Goal: Information Seeking & Learning: Learn about a topic

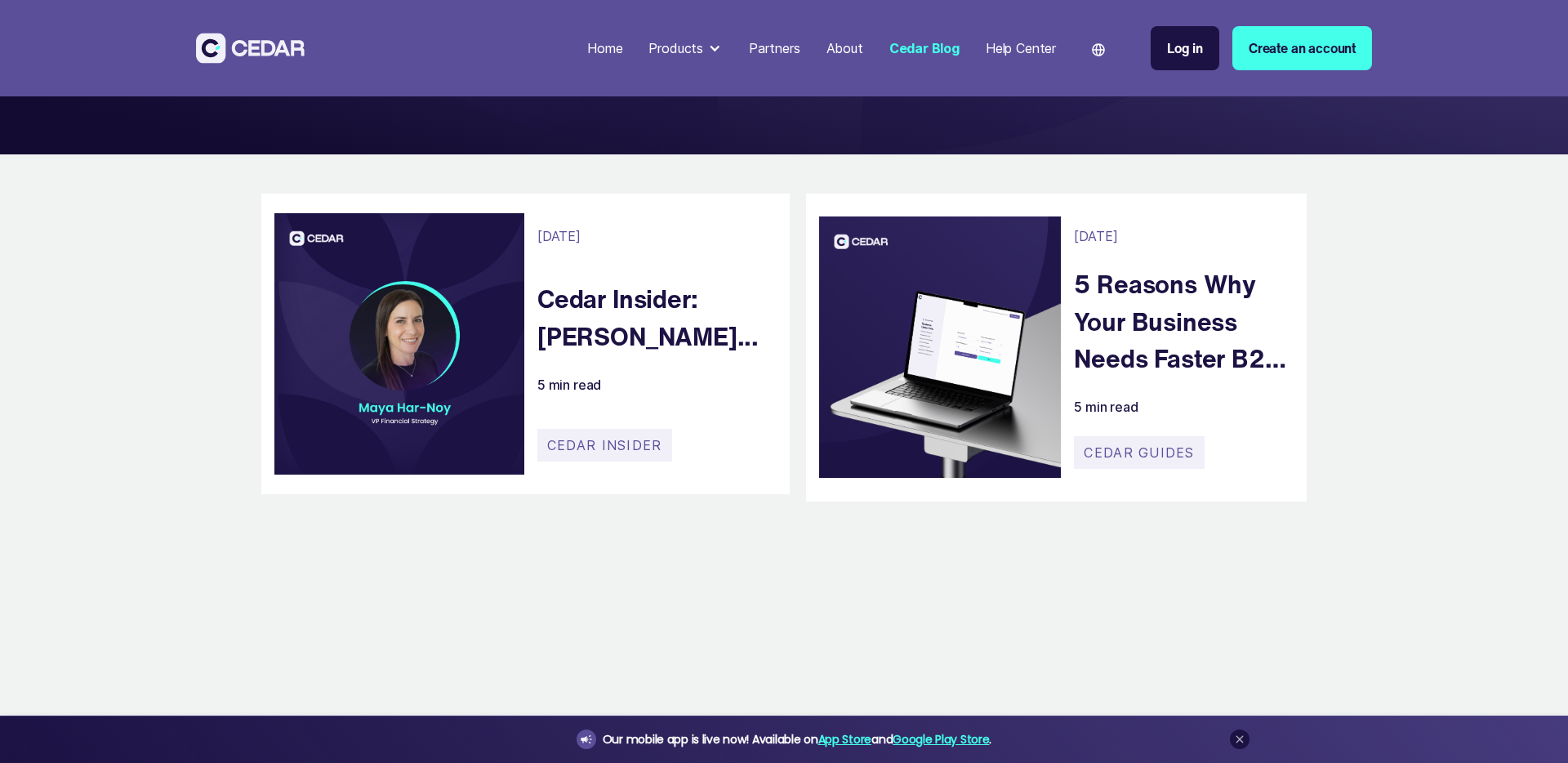
scroll to position [386, 0]
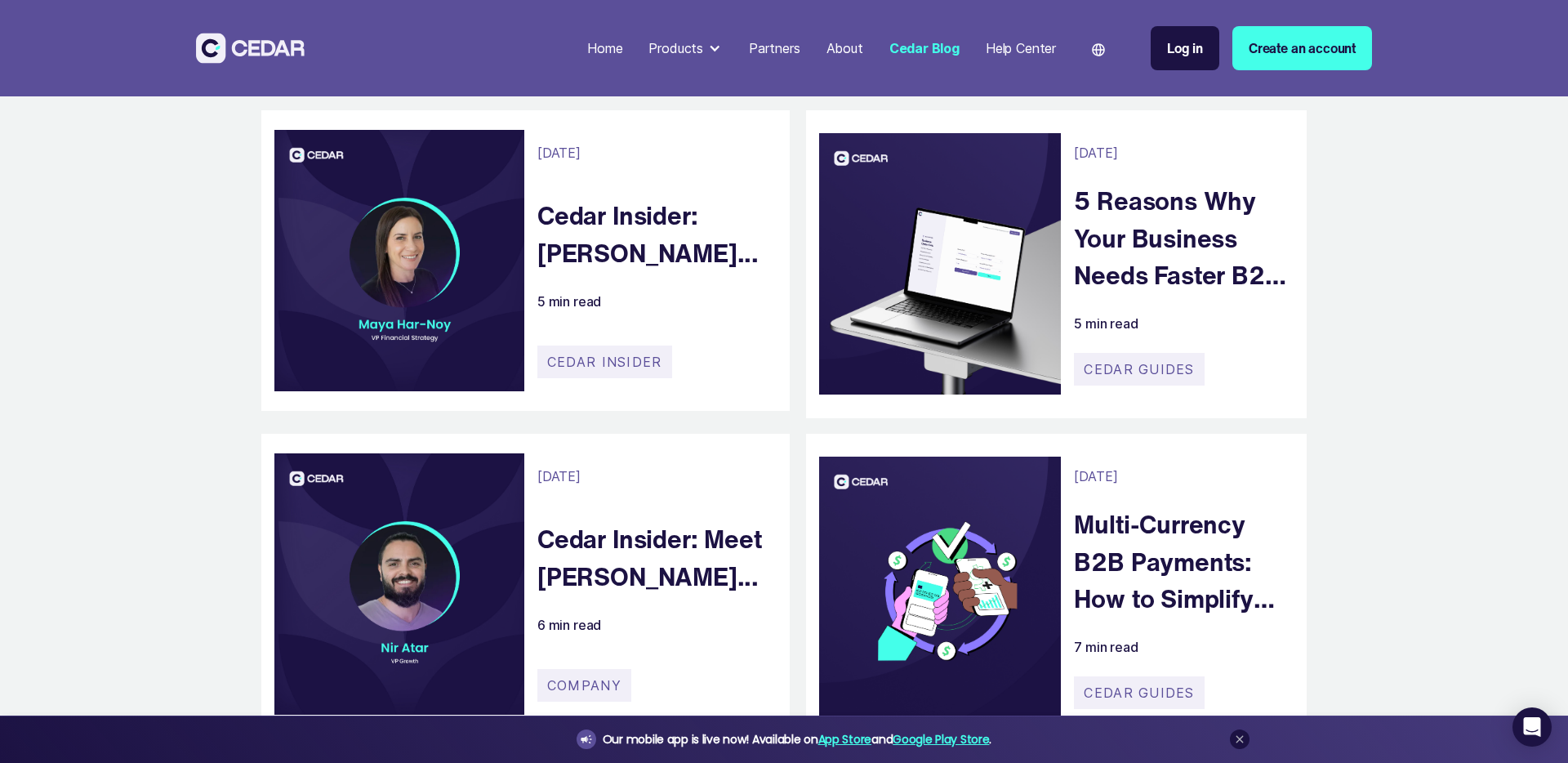
click at [260, 41] on img at bounding box center [249, 47] width 109 height 30
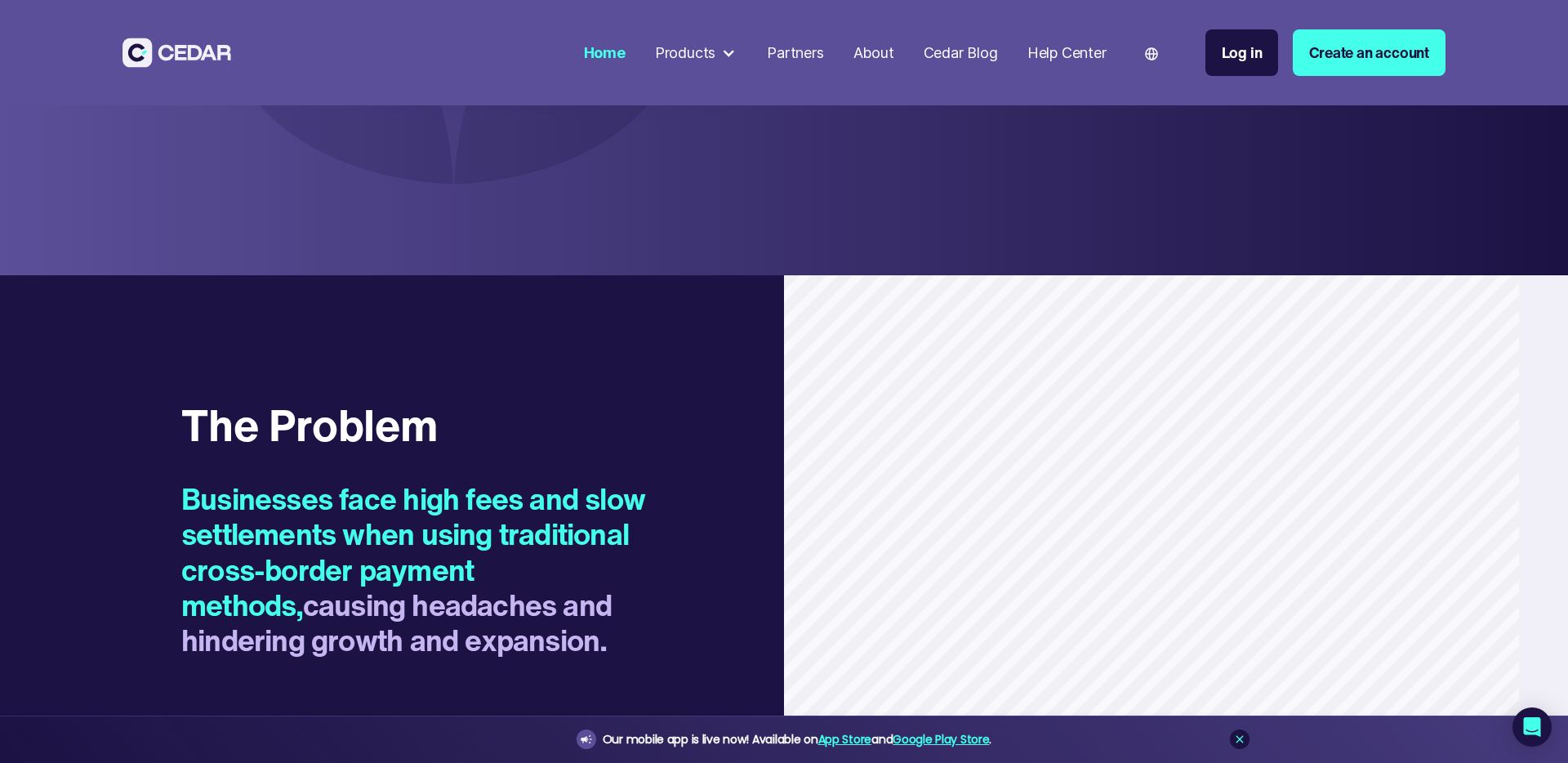
scroll to position [1475, 0]
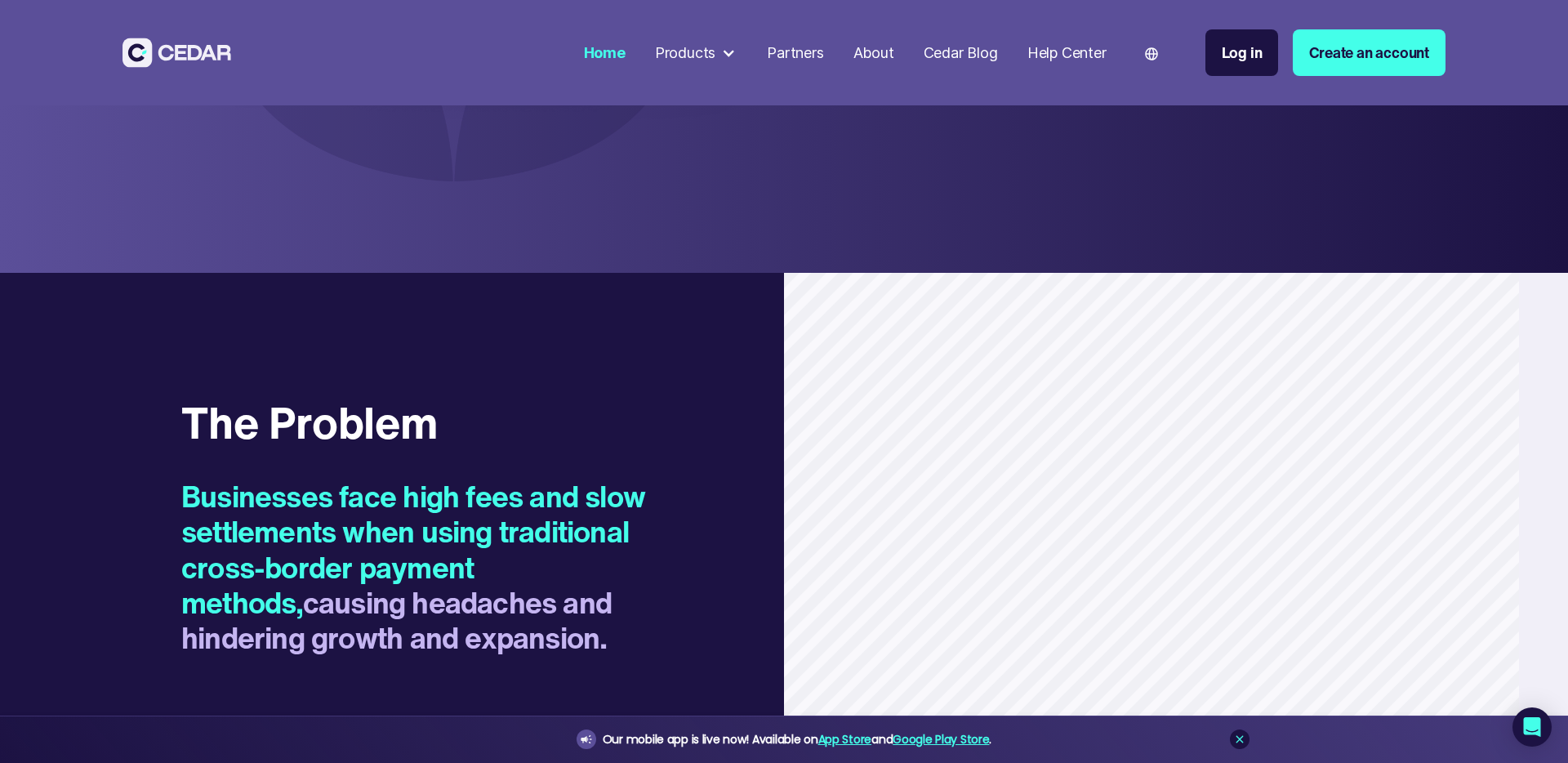
click at [705, 55] on div "Products" at bounding box center [686, 53] width 61 height 22
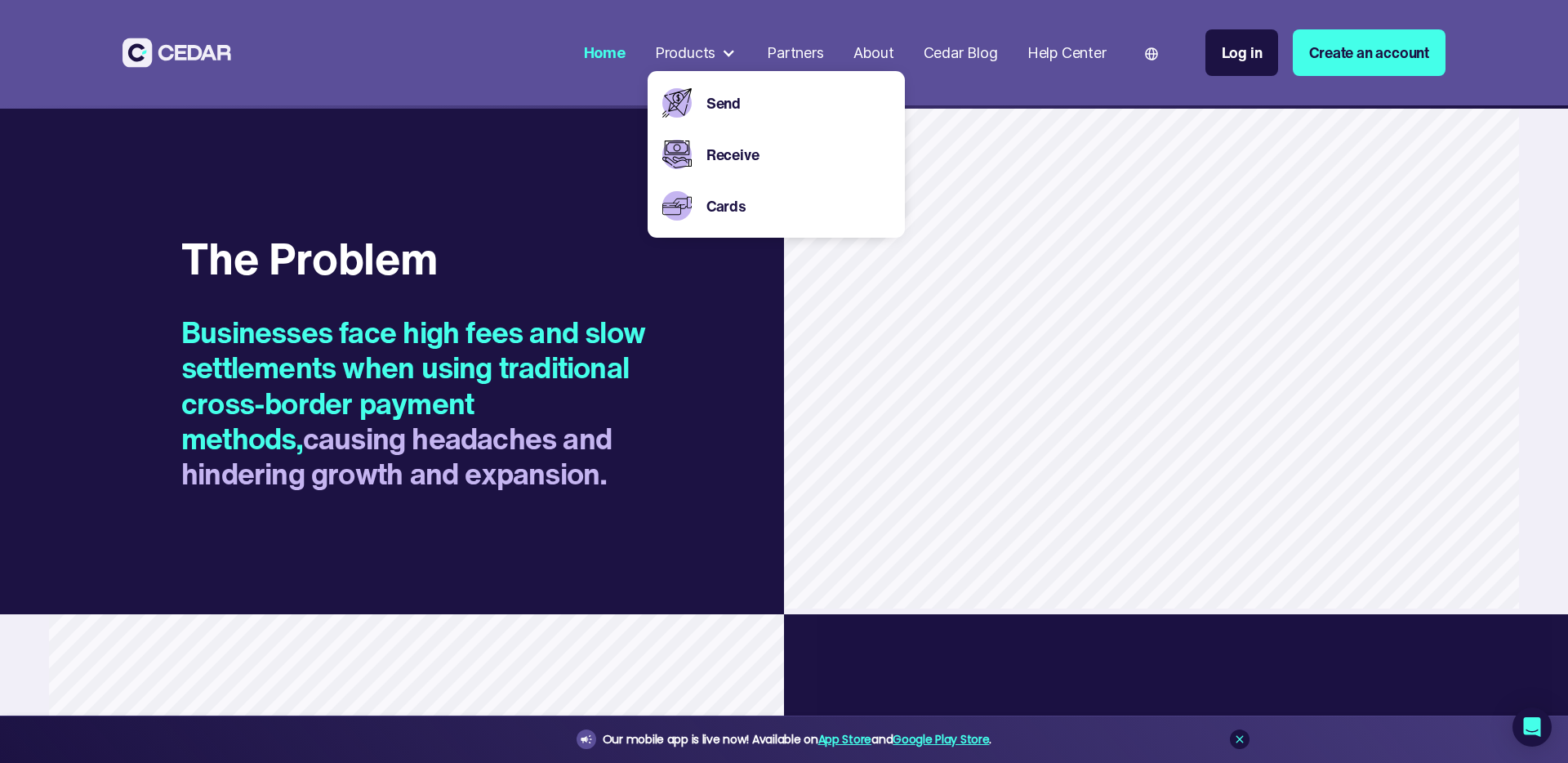
scroll to position [1680, 0]
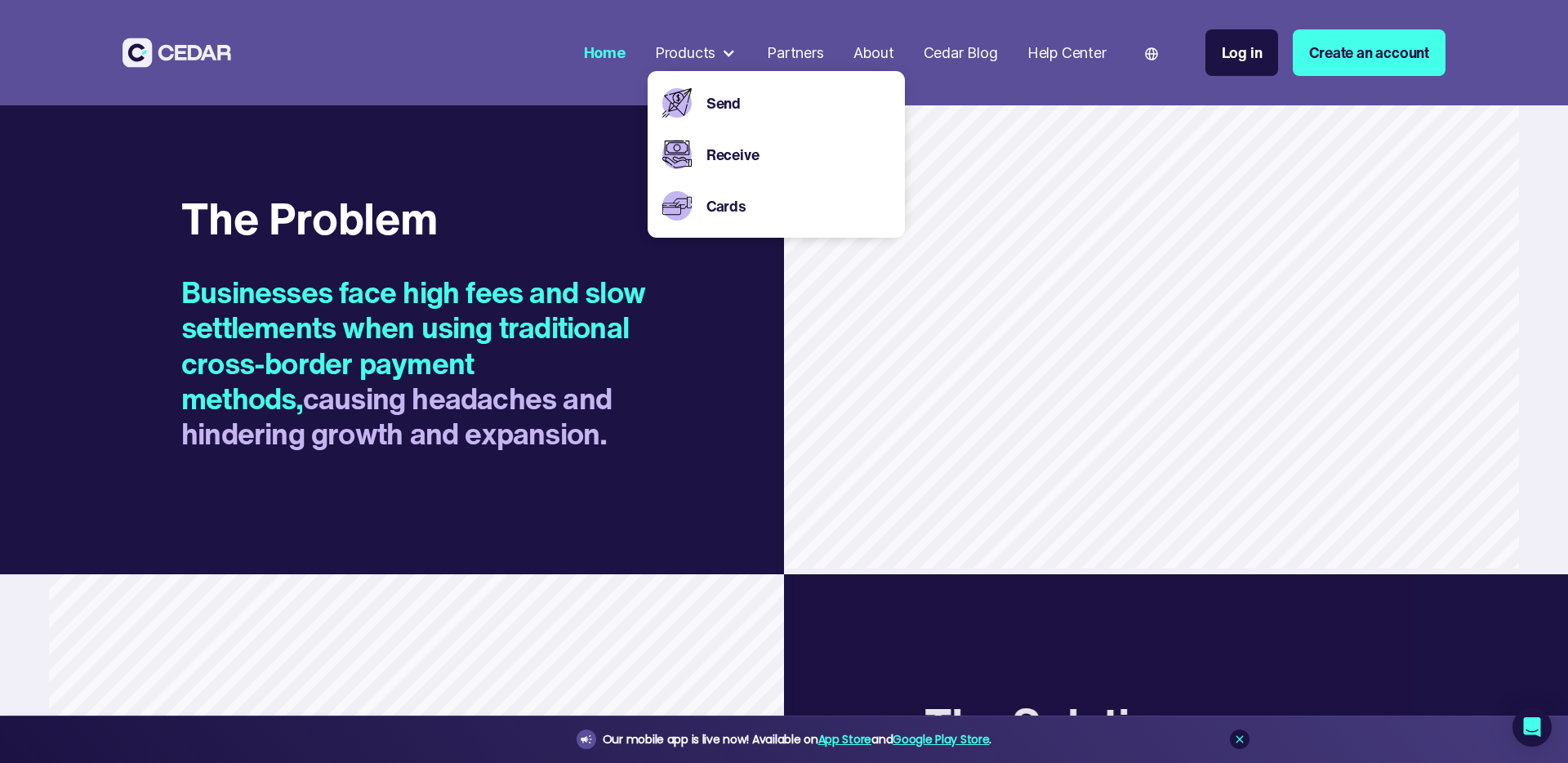
click at [400, 320] on span "Businesses face high fees and slow settlements when using traditional cross-bor…" at bounding box center [413, 344] width 464 height 150
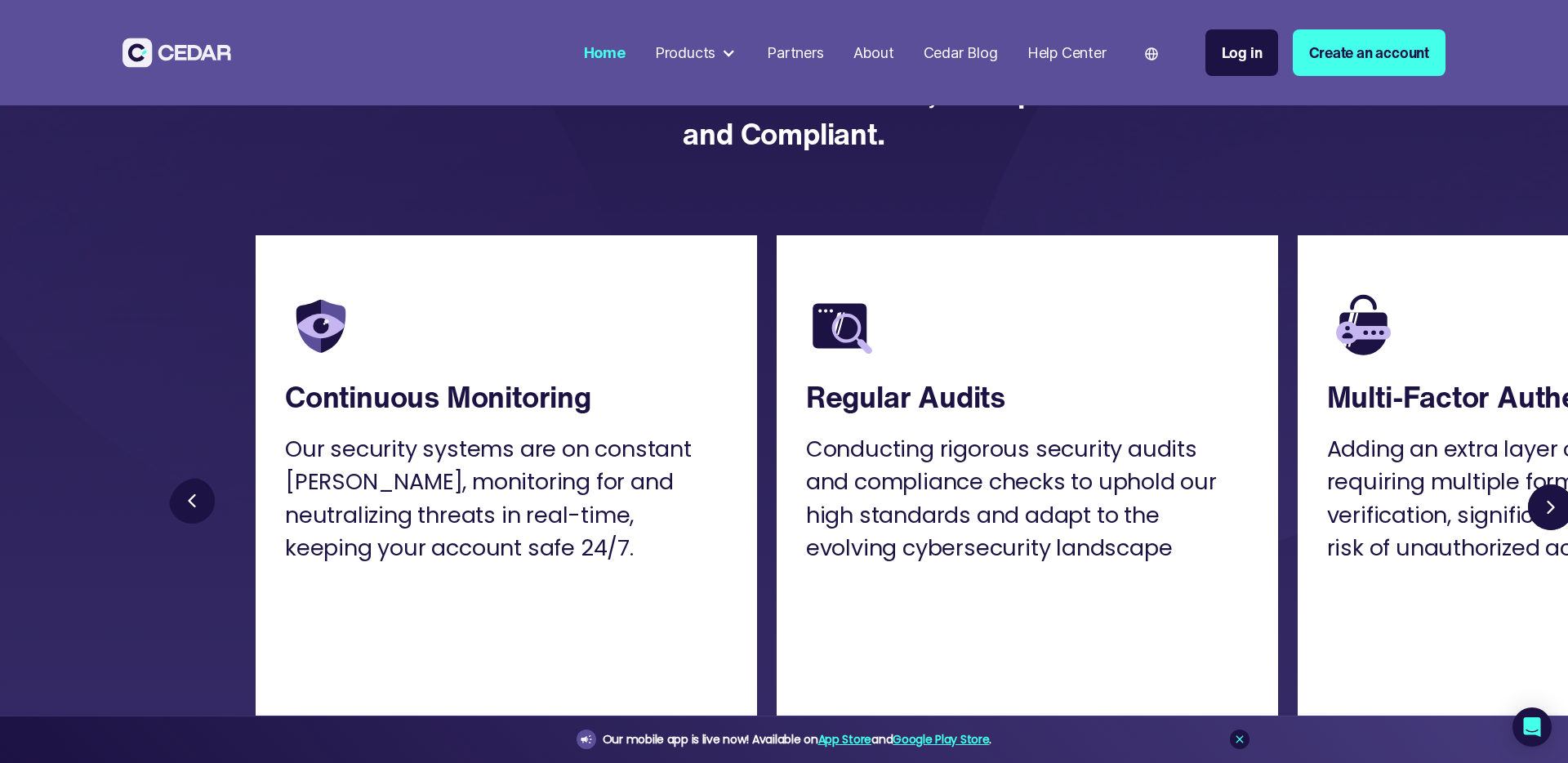
scroll to position [4519, 0]
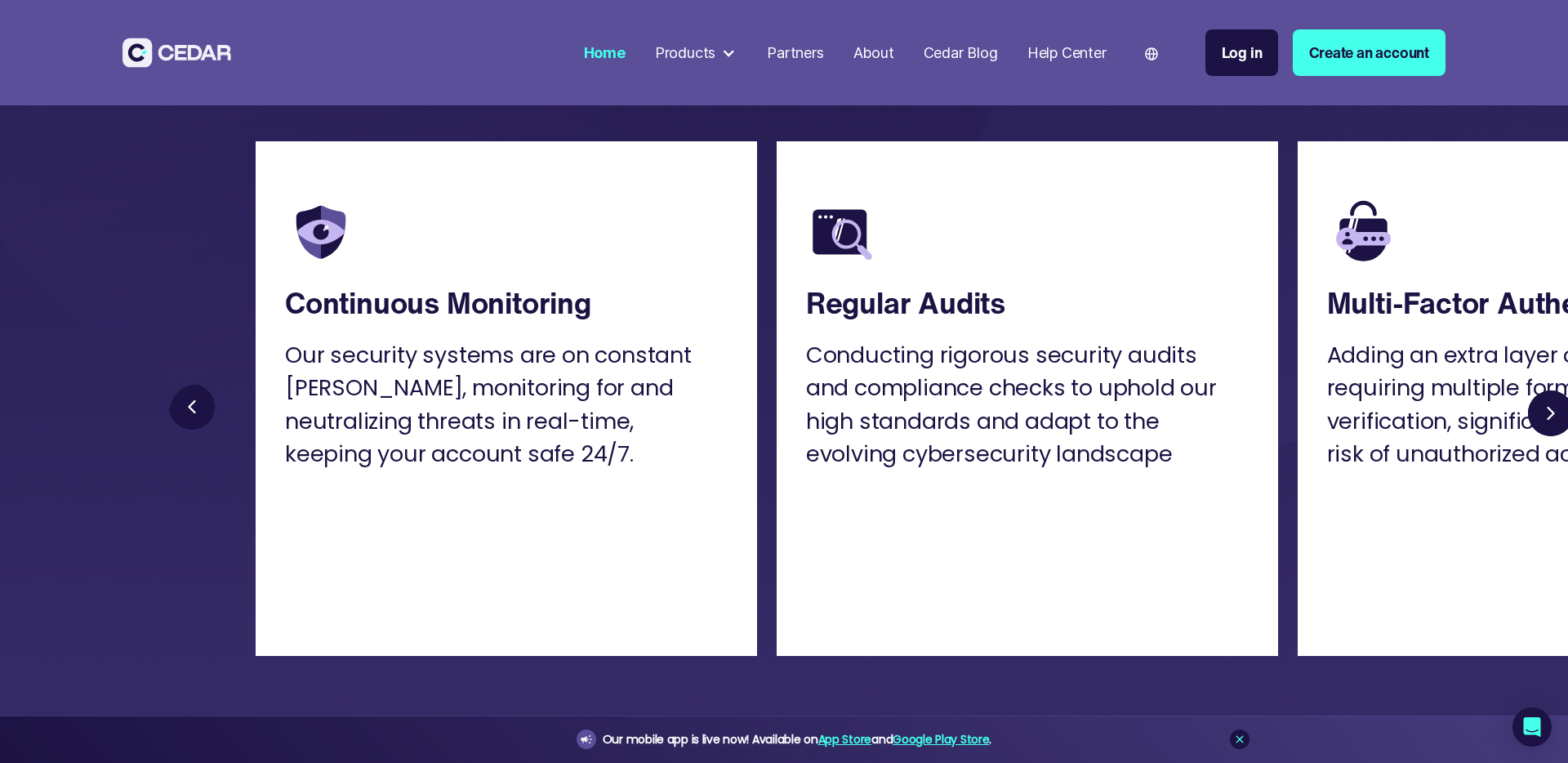
click at [1552, 403] on link "Next slide" at bounding box center [1551, 413] width 59 height 59
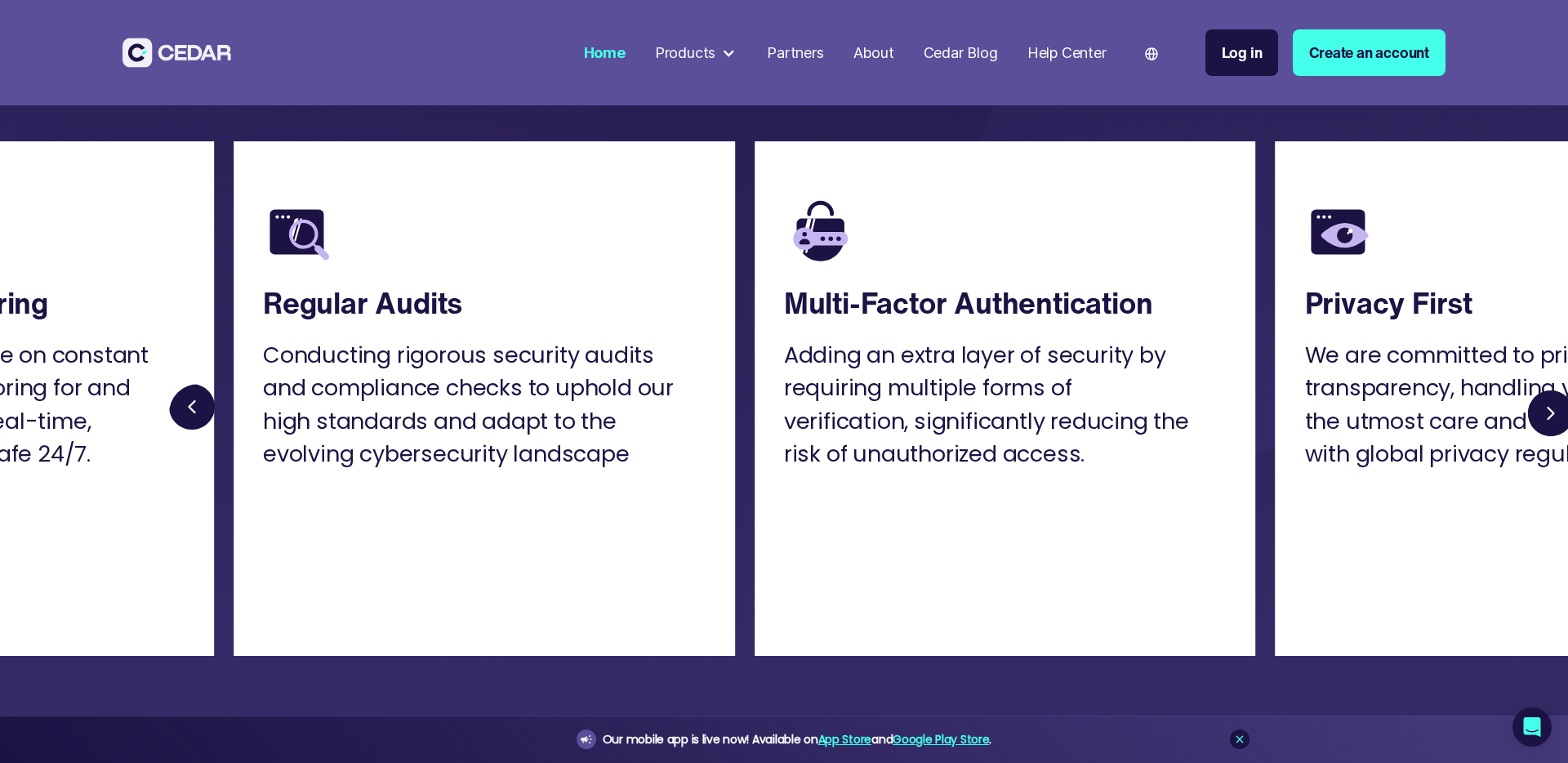
click at [1552, 403] on link "Next slide" at bounding box center [1551, 413] width 59 height 59
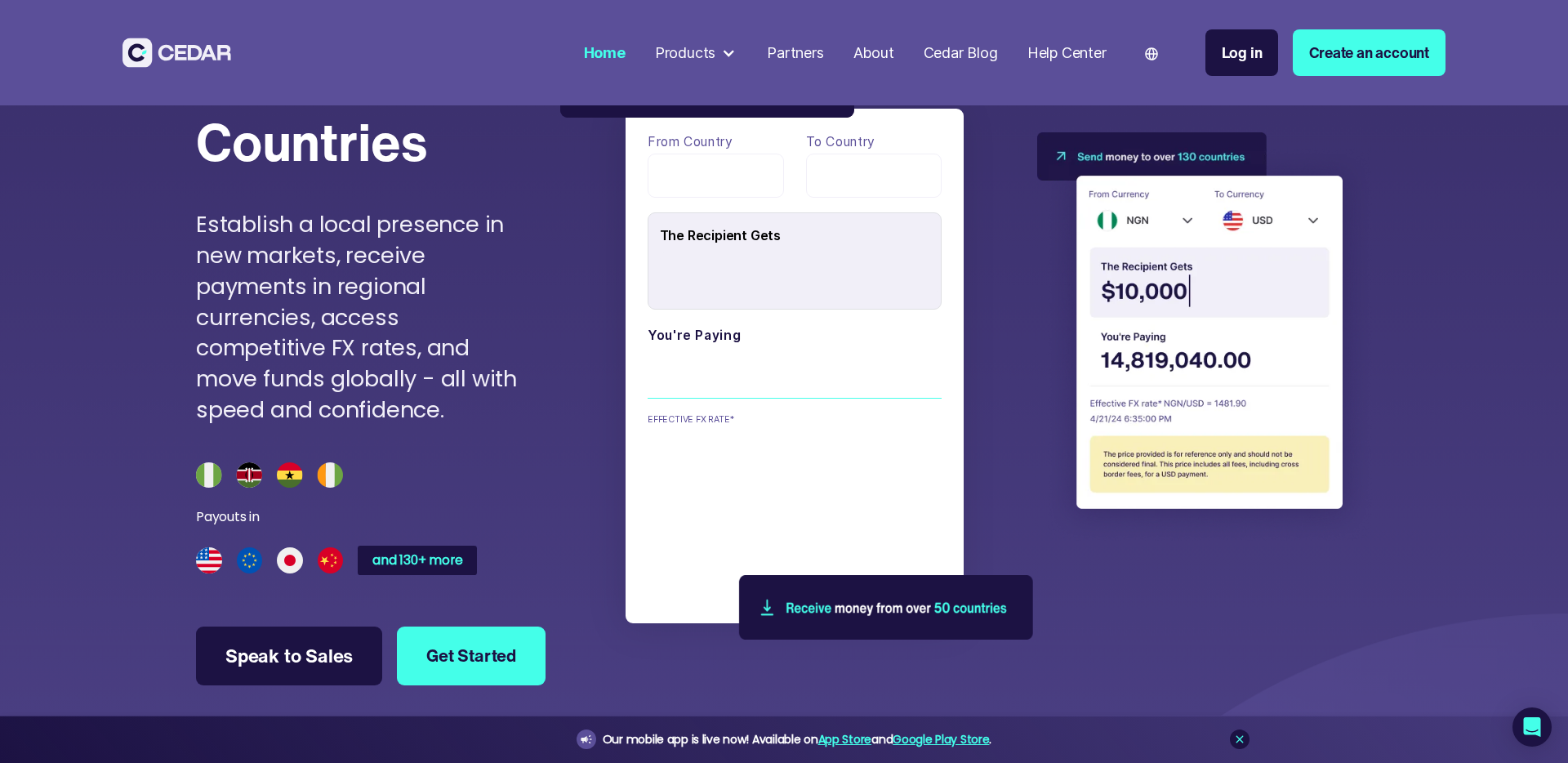
scroll to position [5376, 0]
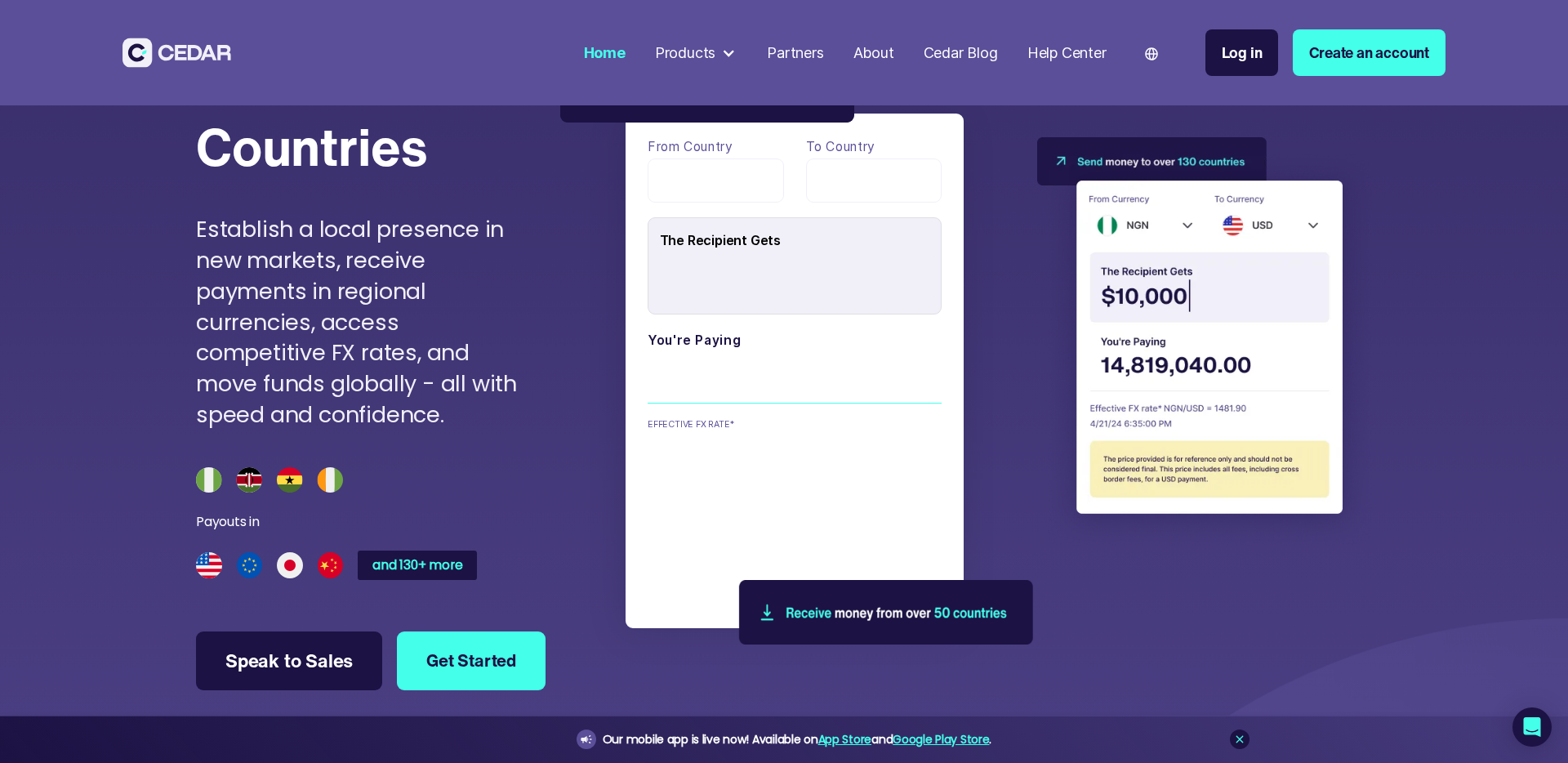
click at [218, 475] on img at bounding box center [269, 480] width 147 height 26
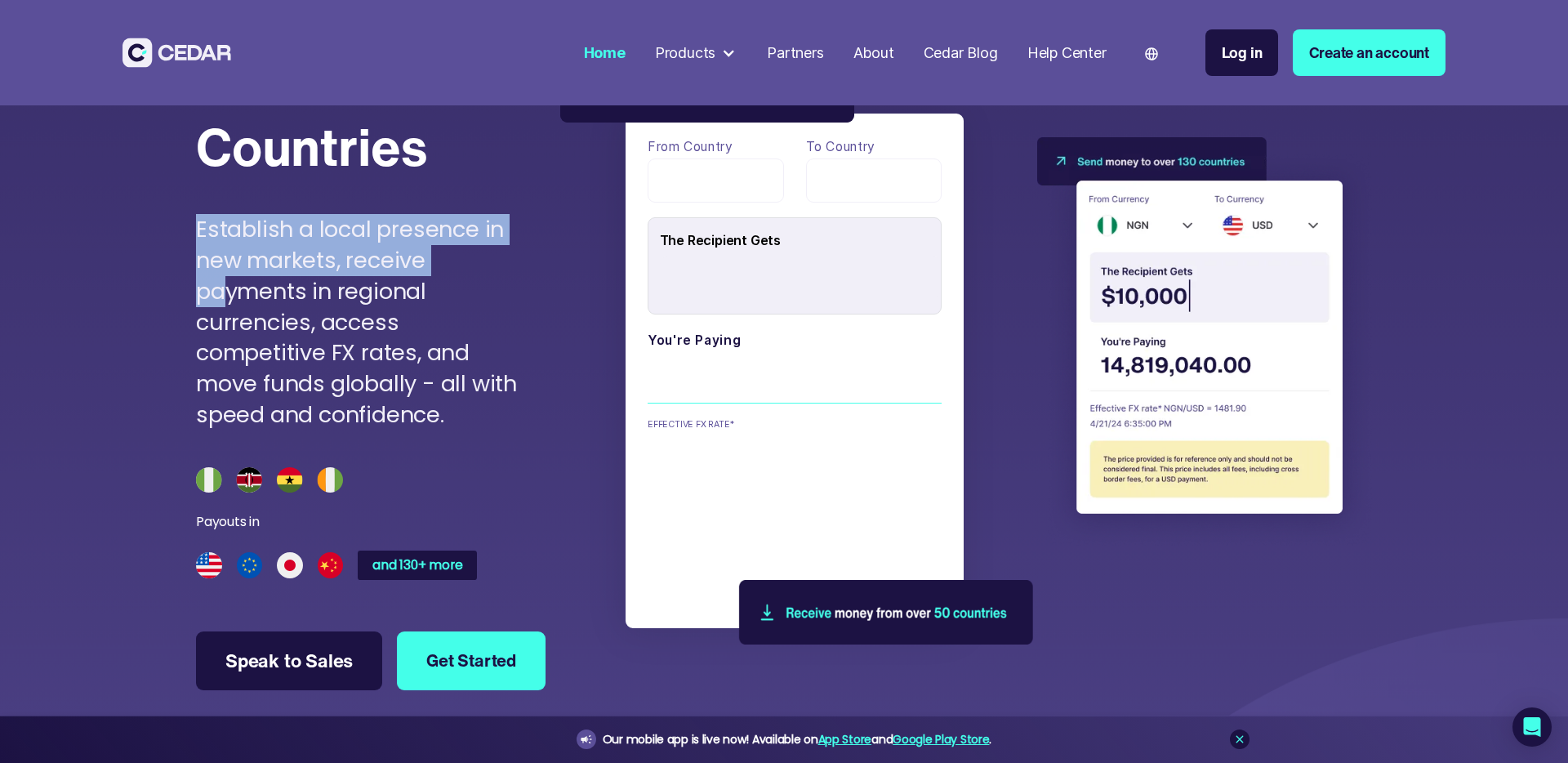
drag, startPoint x: 196, startPoint y: 226, endPoint x: 294, endPoint y: 351, distance: 158.8
click at [294, 350] on span "‍ Establish a local presence in new markets, receive payments in regional curre…" at bounding box center [356, 322] width 321 height 215
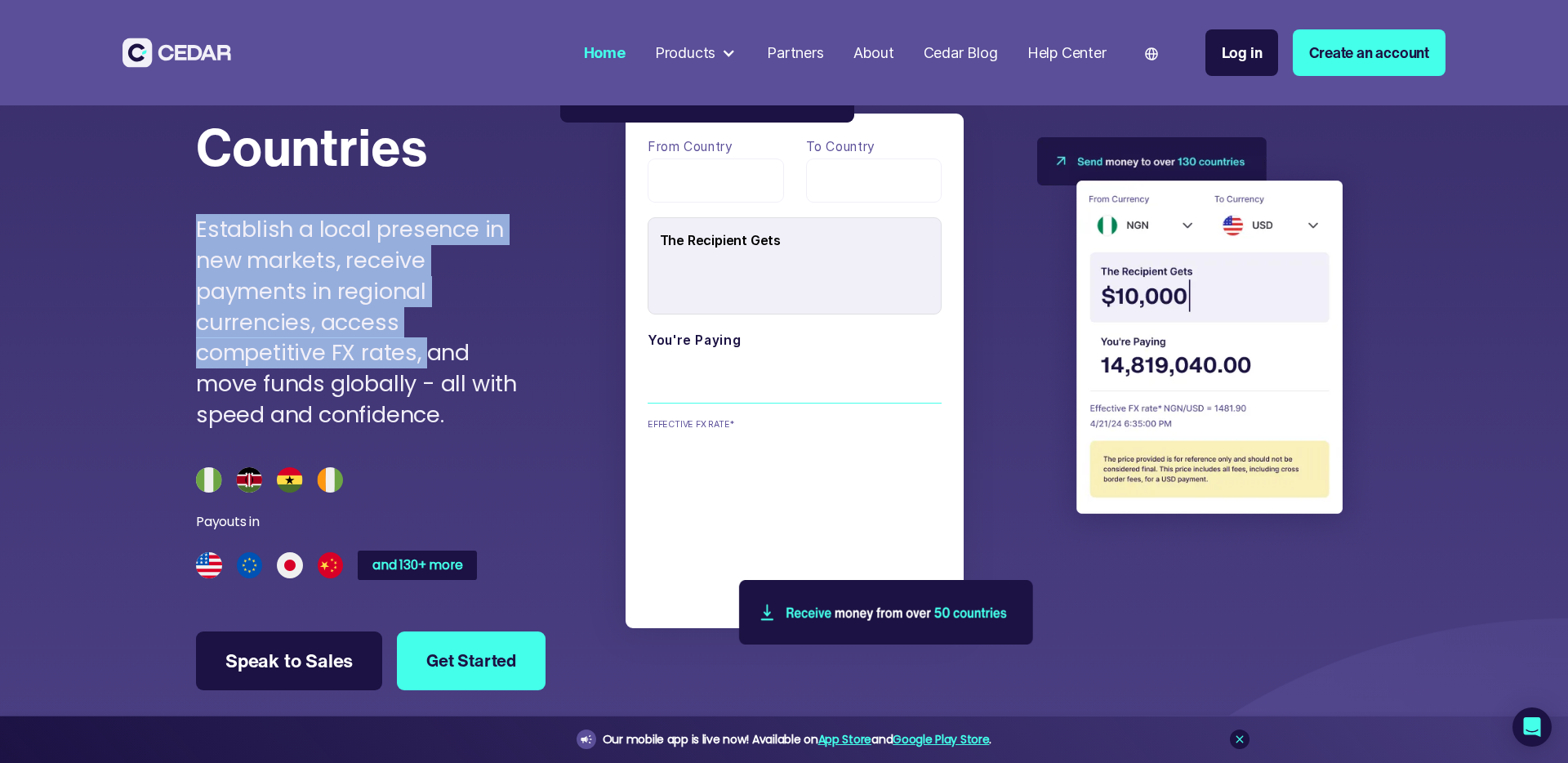
click at [294, 351] on span "‍ Establish a local presence in new markets, receive payments in regional curre…" at bounding box center [356, 322] width 321 height 215
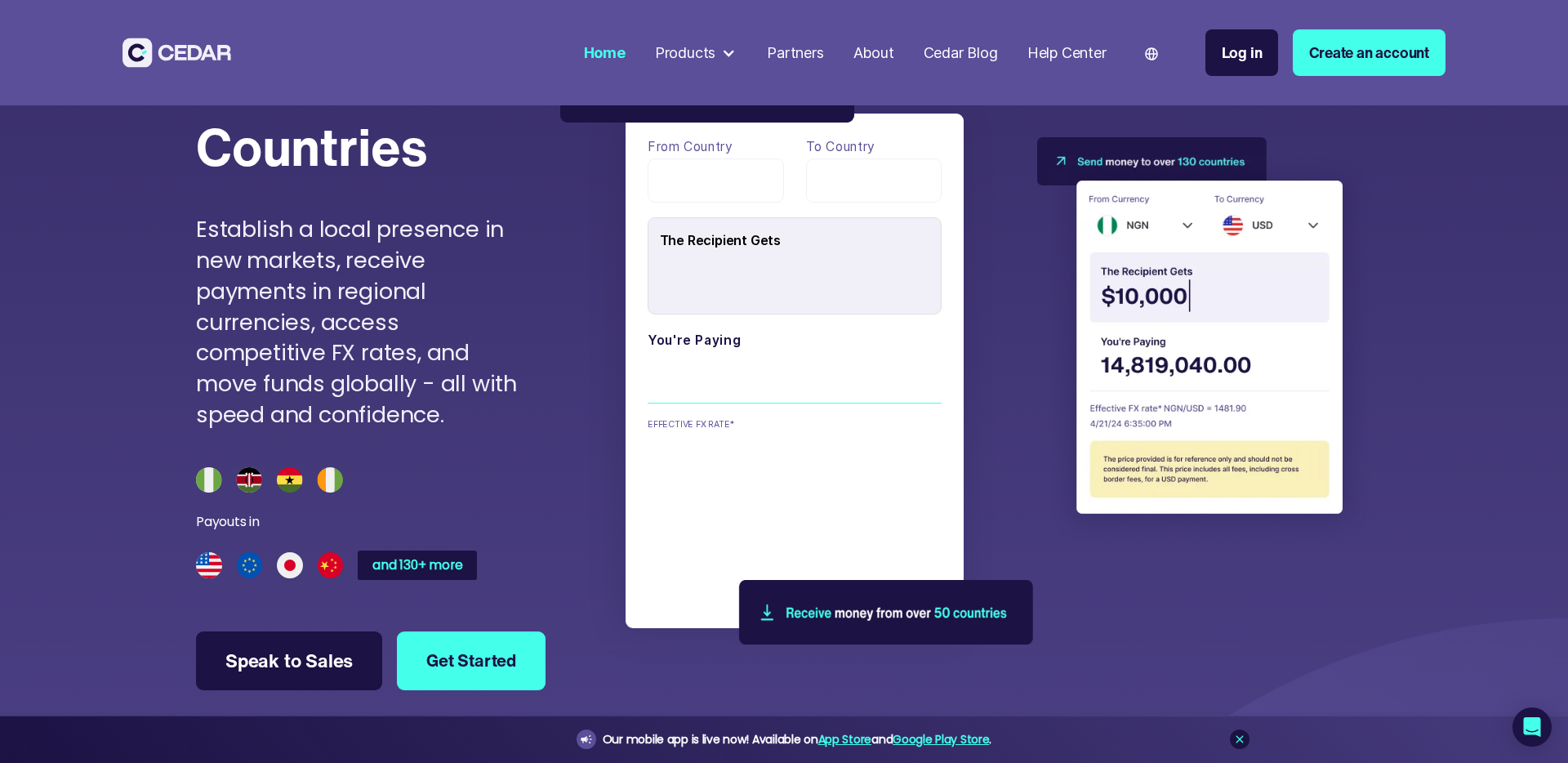
drag, startPoint x: 213, startPoint y: 460, endPoint x: 213, endPoint y: 450, distance: 10.0
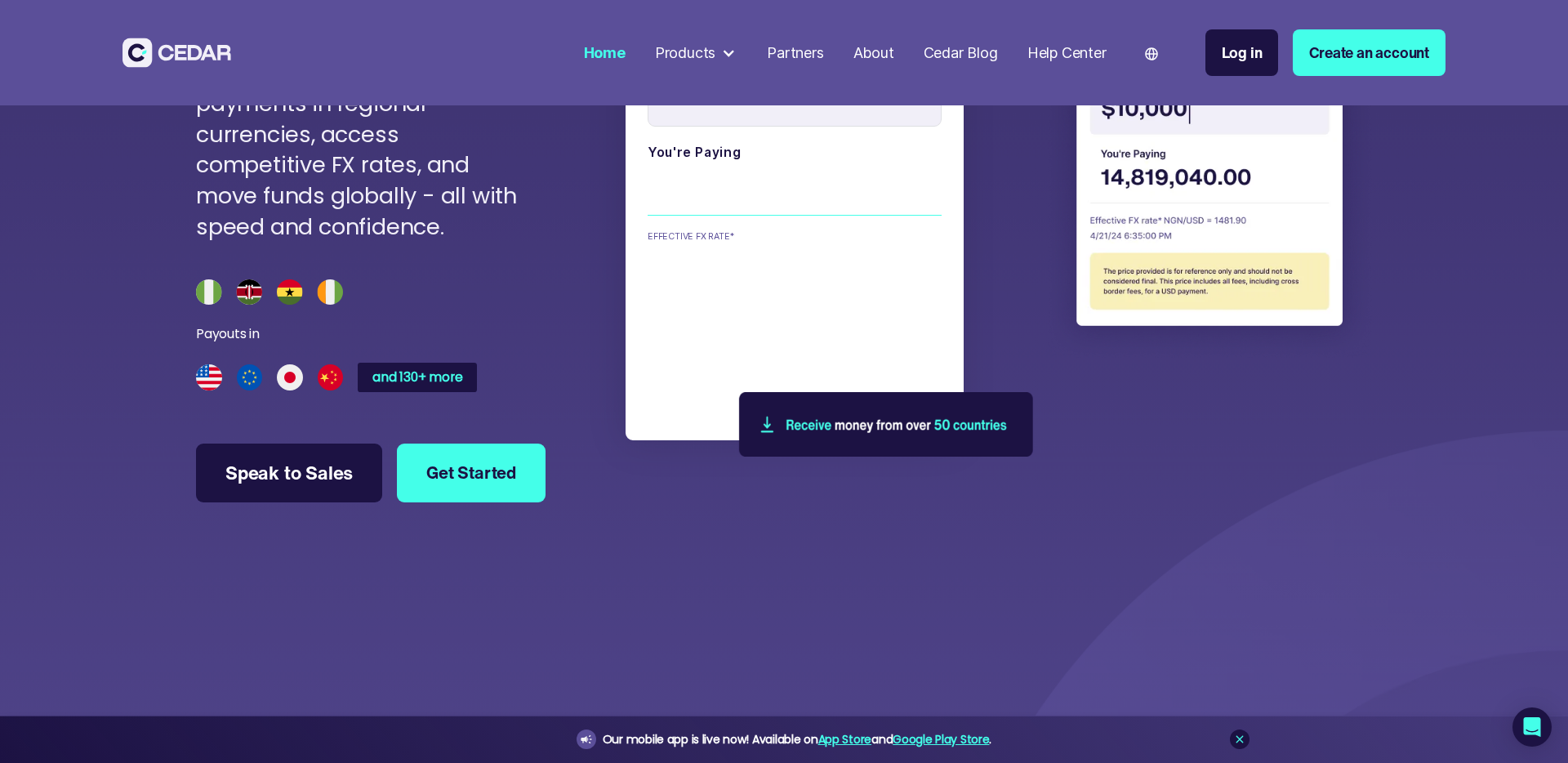
scroll to position [5576, 0]
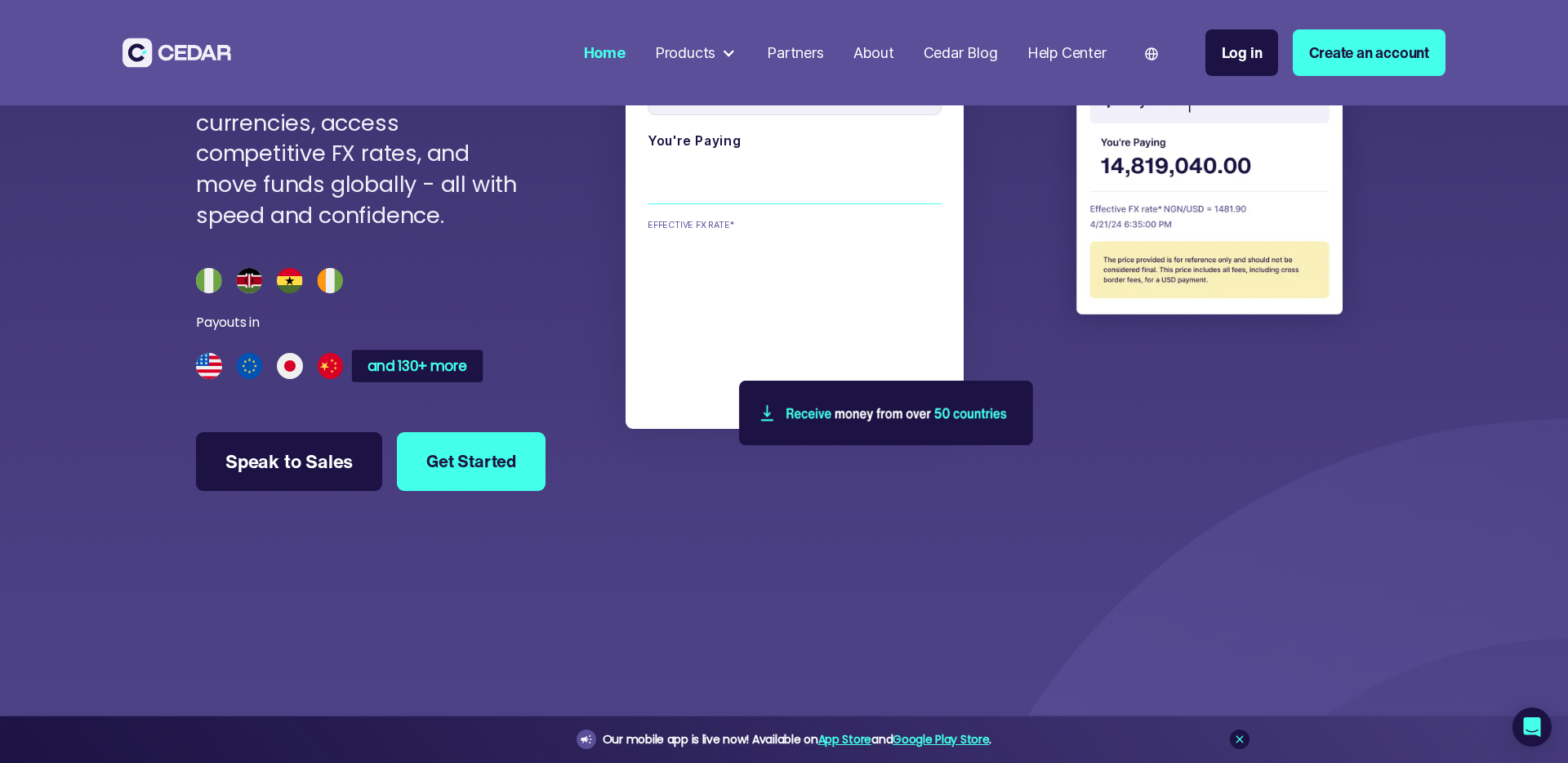
click at [409, 359] on div "and 130+ more" at bounding box center [417, 366] width 99 height 14
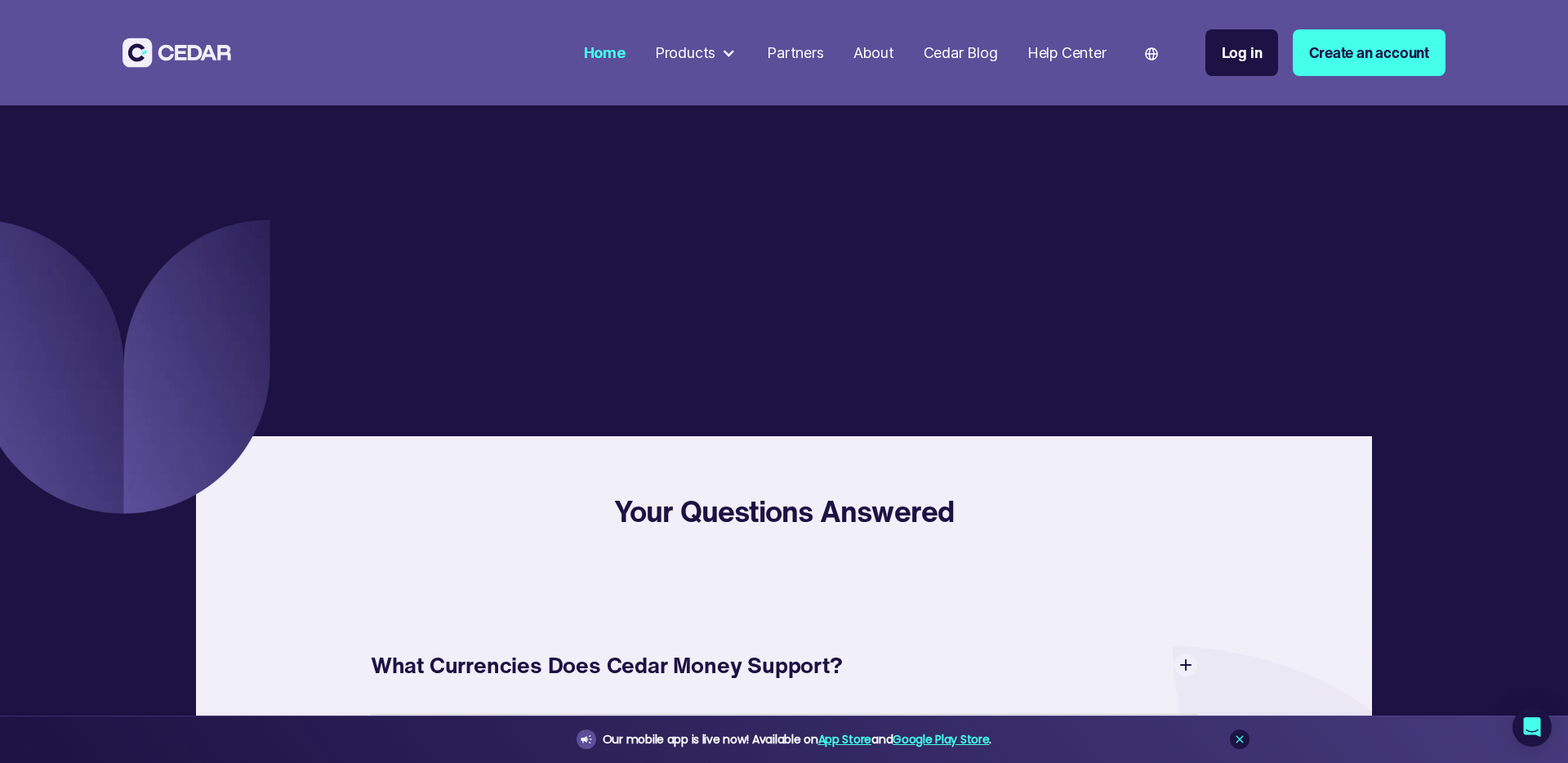
scroll to position [6284, 0]
